Goal: Information Seeking & Learning: Learn about a topic

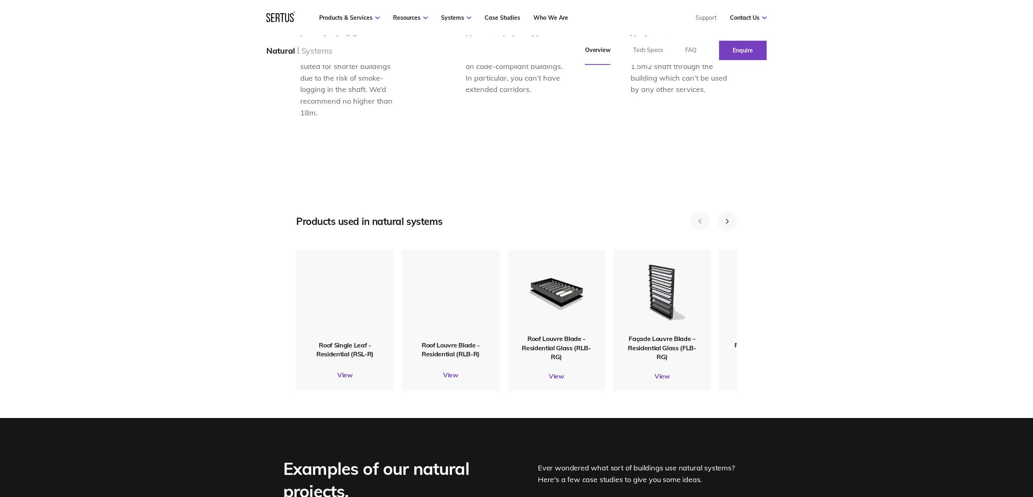
scroll to position [871, 0]
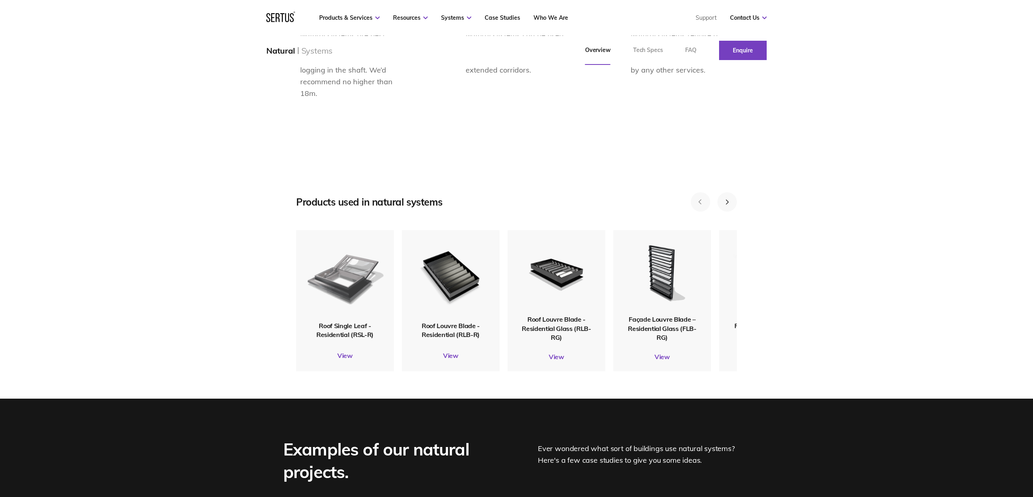
click at [351, 304] on img at bounding box center [344, 275] width 79 height 93
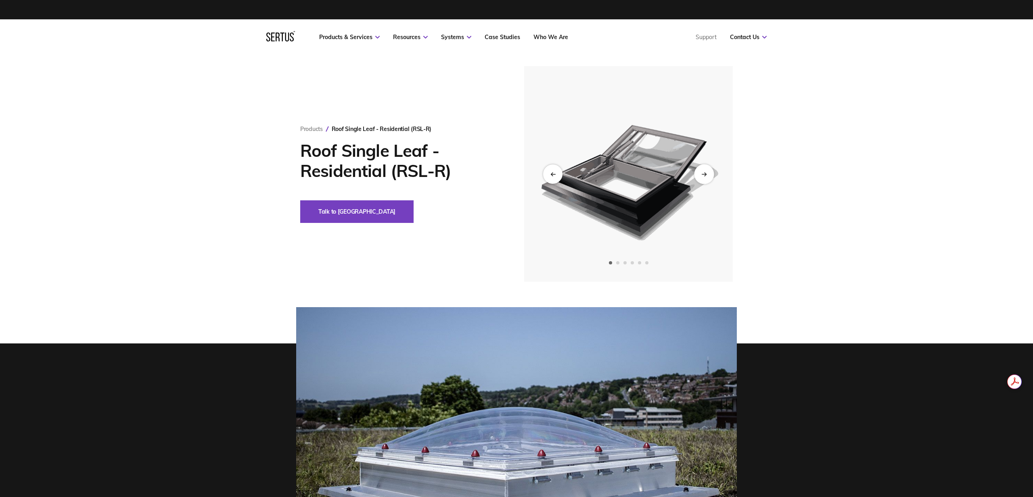
click at [705, 173] on icon "Next slide" at bounding box center [703, 174] width 5 height 4
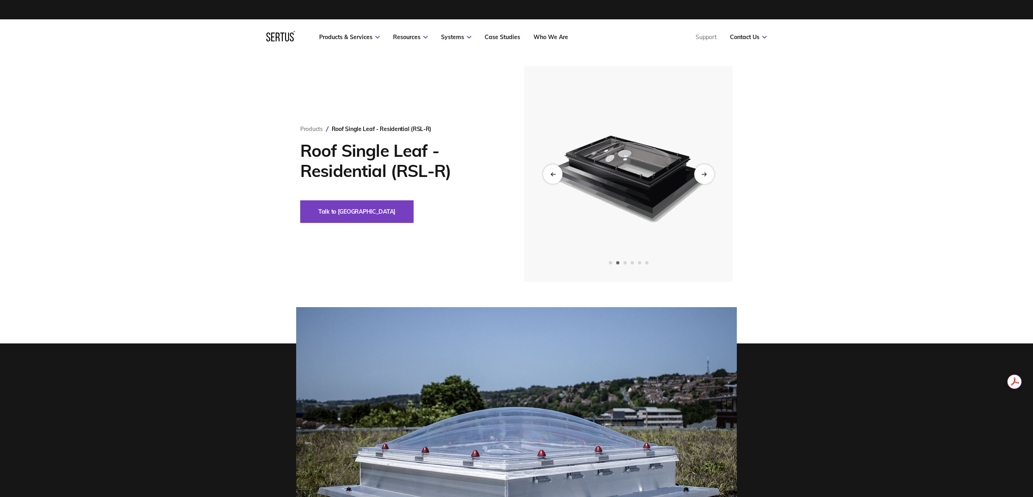
click at [707, 173] on div "Next slide" at bounding box center [704, 174] width 20 height 20
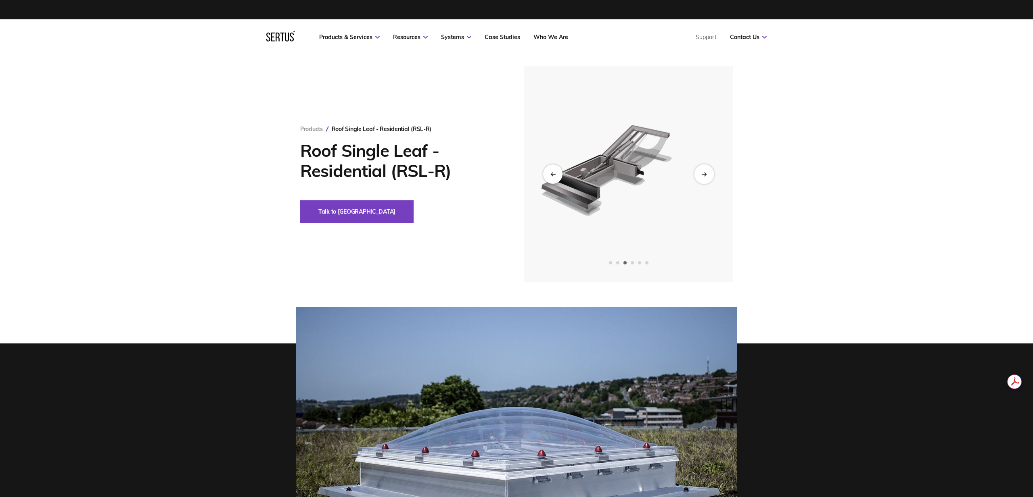
click at [706, 173] on icon "Next slide" at bounding box center [703, 174] width 5 height 4
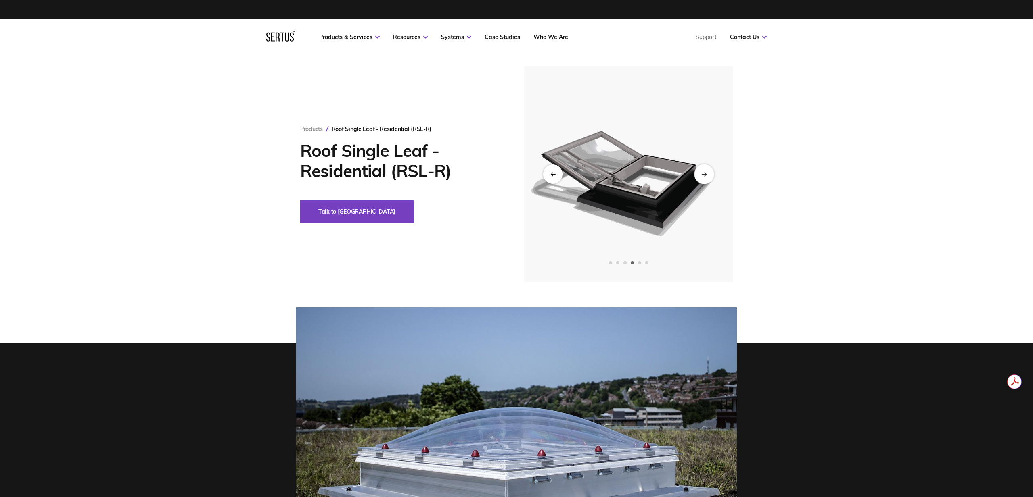
click at [706, 173] on icon "Next slide" at bounding box center [703, 174] width 5 height 4
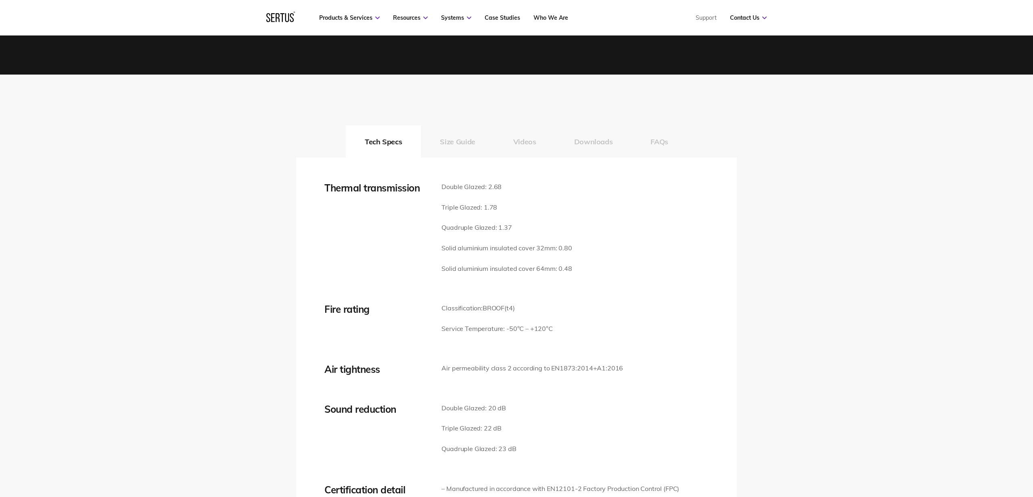
scroll to position [1104, 0]
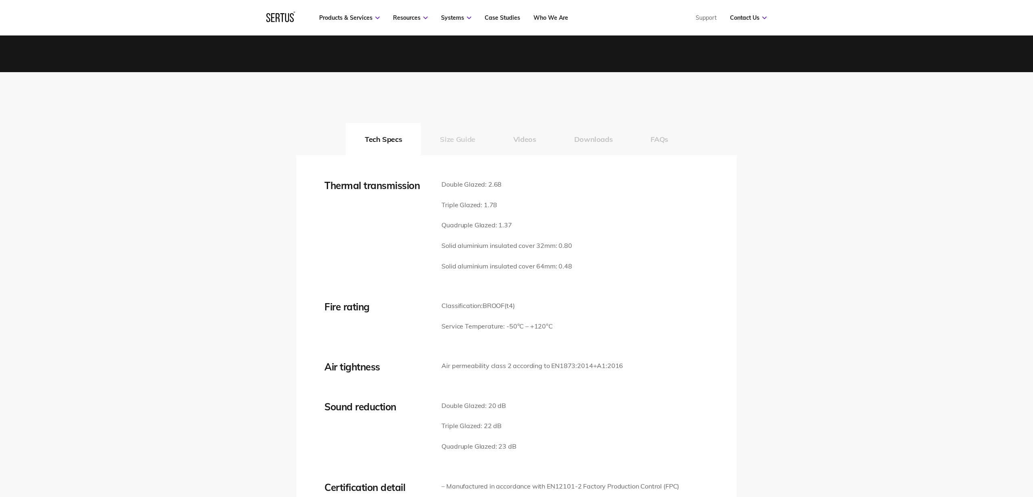
drag, startPoint x: 456, startPoint y: 134, endPoint x: 485, endPoint y: 148, distance: 31.6
click at [456, 134] on button "Size Guide" at bounding box center [457, 139] width 73 height 32
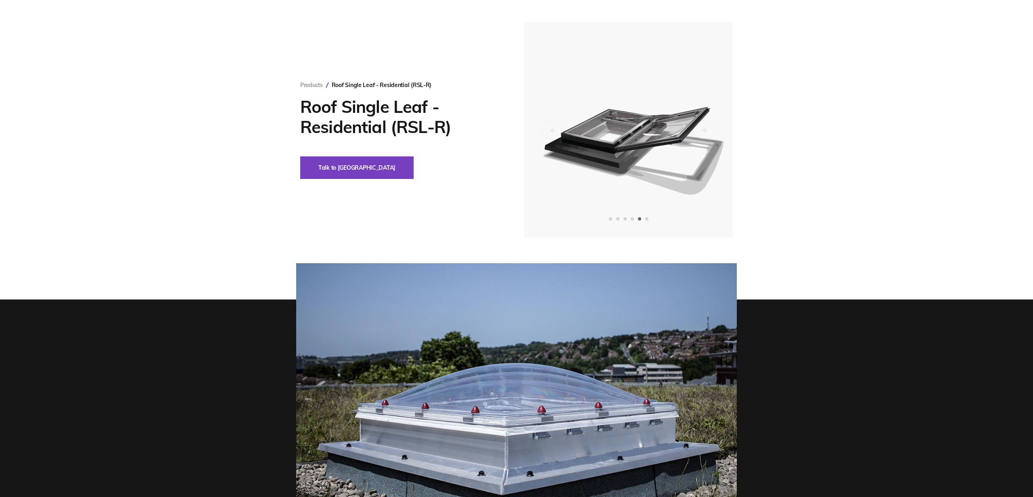
scroll to position [0, 0]
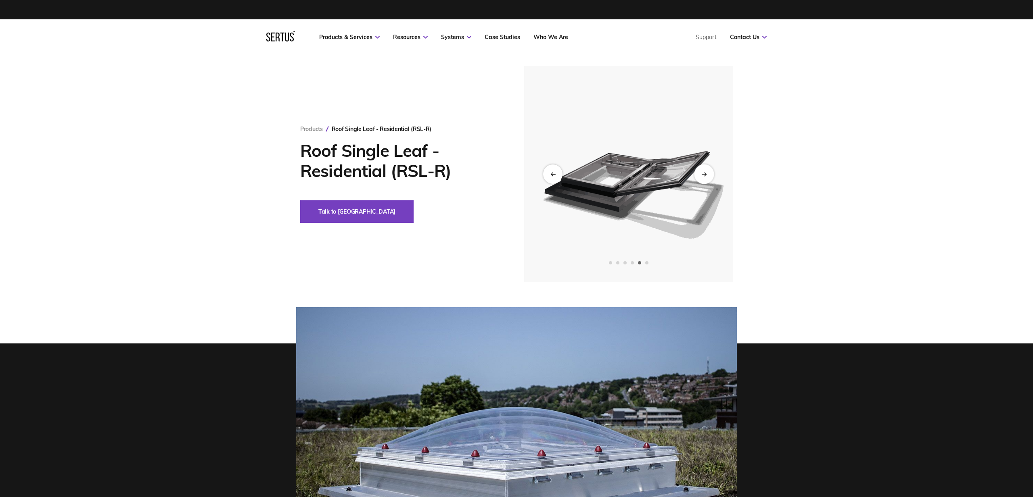
click at [704, 175] on icon "Next slide" at bounding box center [705, 173] width 2 height 3
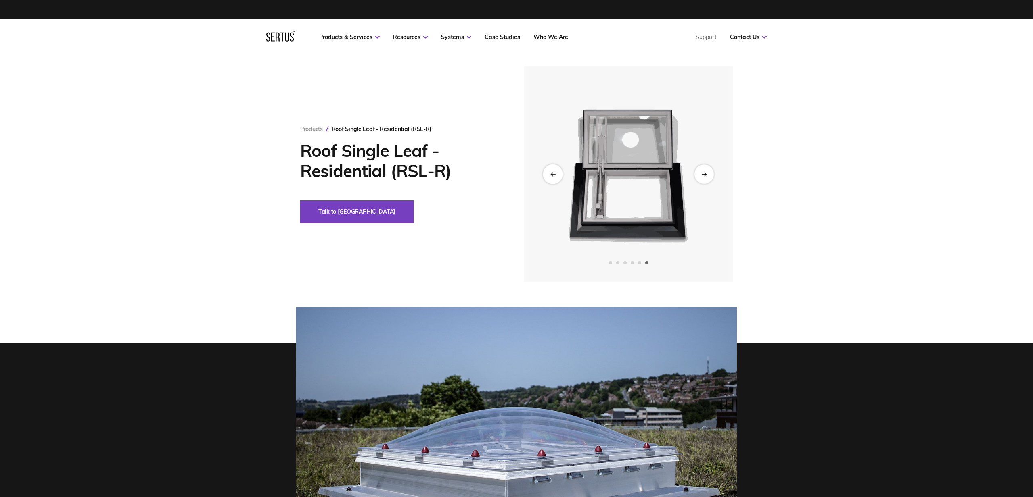
click at [551, 173] on icon "Previous slide" at bounding box center [552, 173] width 2 height 3
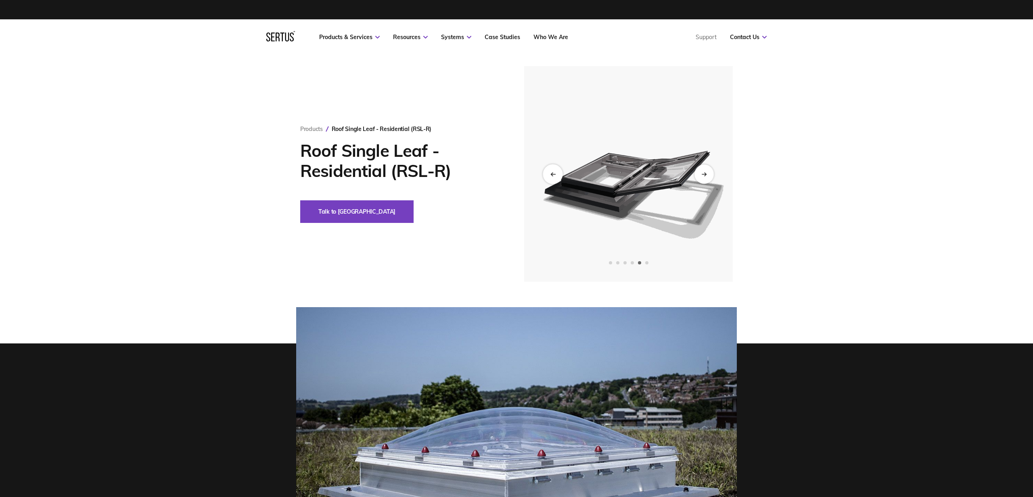
click at [552, 173] on icon "Previous slide" at bounding box center [552, 173] width 2 height 3
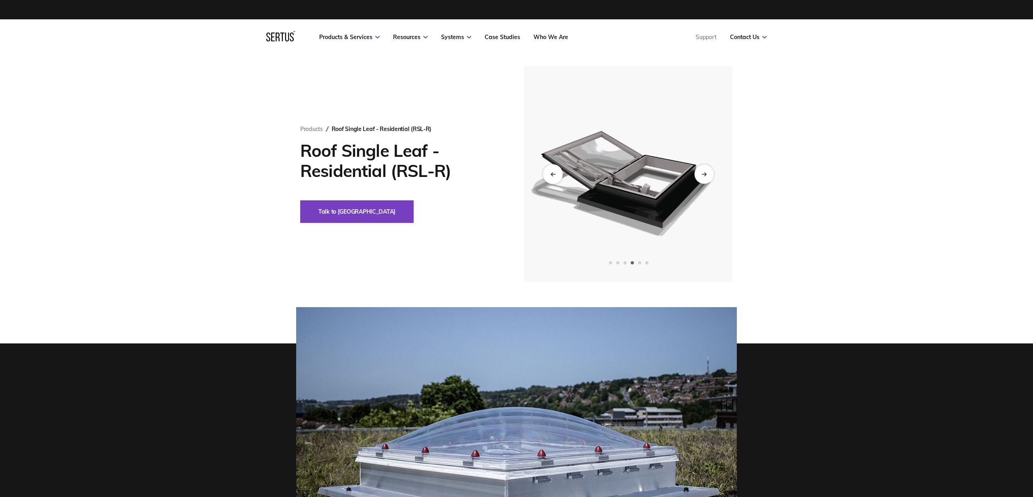
click at [551, 172] on icon "Previous slide" at bounding box center [552, 174] width 5 height 4
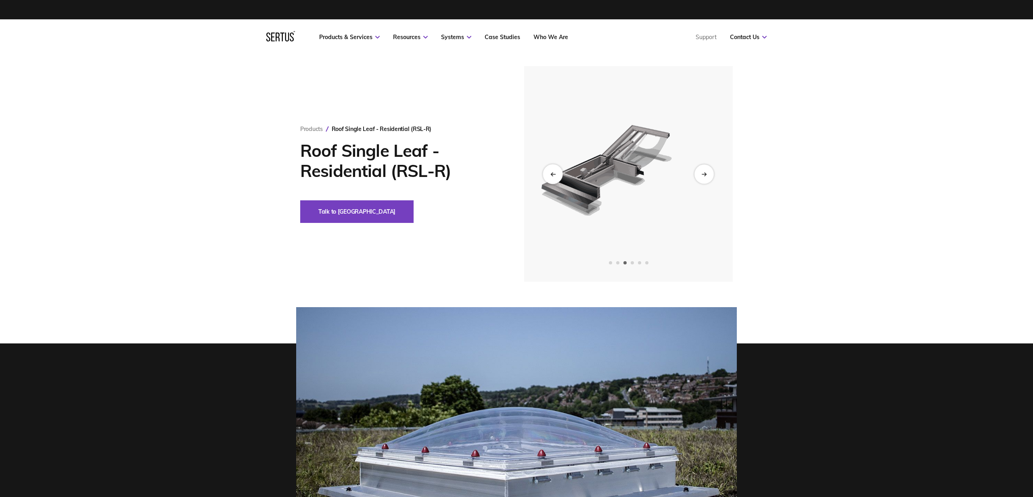
click at [550, 172] on icon "Previous slide" at bounding box center [552, 174] width 5 height 4
